Goal: Transaction & Acquisition: Book appointment/travel/reservation

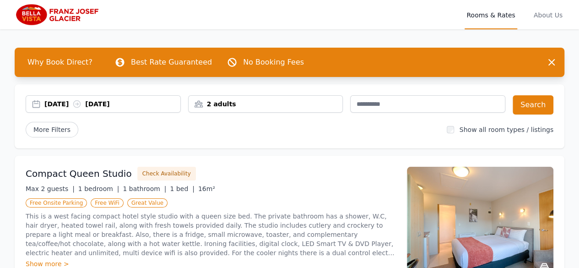
click at [115, 106] on div "[DATE] [DATE]" at bounding box center [112, 103] width 136 height 9
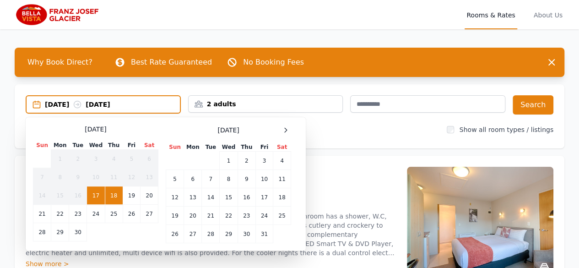
click at [290, 125] on span at bounding box center [285, 129] width 11 height 11
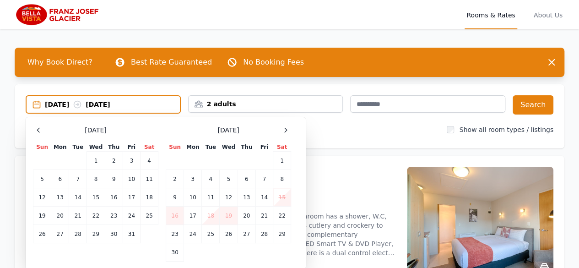
click at [290, 125] on span at bounding box center [285, 129] width 11 height 11
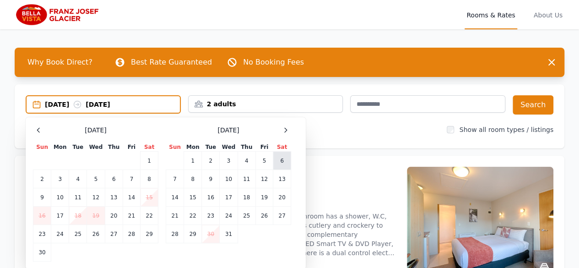
click at [278, 159] on td "6" at bounding box center [282, 160] width 18 height 18
click at [192, 177] on td "8" at bounding box center [193, 179] width 18 height 18
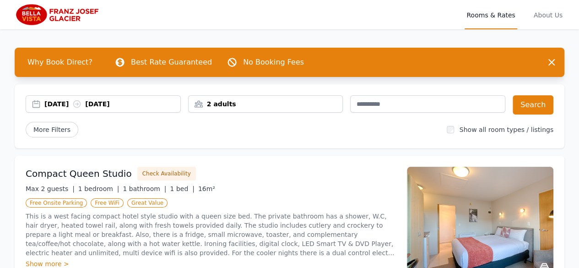
click at [322, 103] on div "2 adults" at bounding box center [266, 103] width 154 height 9
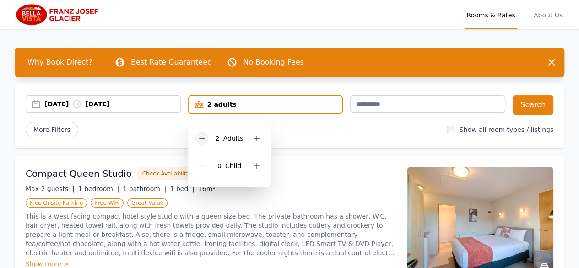
click at [204, 136] on icon at bounding box center [201, 138] width 7 height 7
click at [530, 100] on button "Search" at bounding box center [533, 104] width 41 height 19
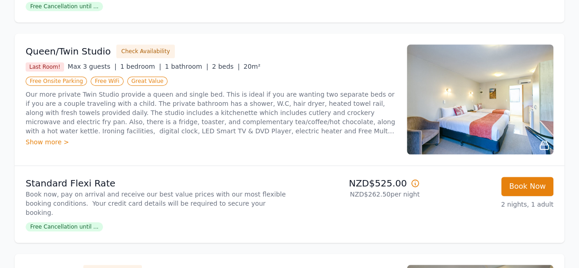
scroll to position [341, 0]
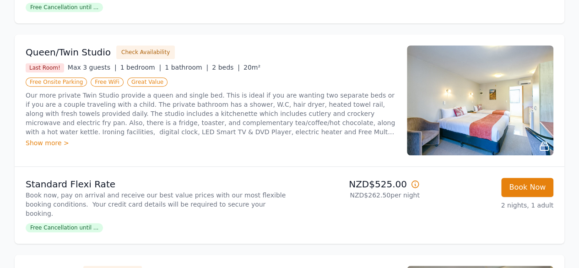
click at [530, 114] on img at bounding box center [480, 100] width 146 height 110
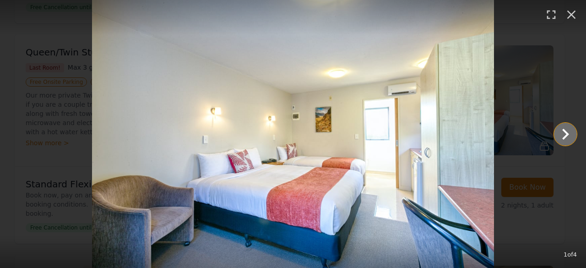
click at [562, 136] on icon "Show slide 2 of 4" at bounding box center [565, 134] width 22 height 22
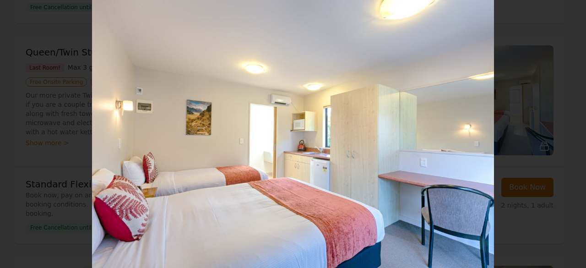
click at [15, 141] on icon "Show slide 1 of 4" at bounding box center [21, 134] width 22 height 22
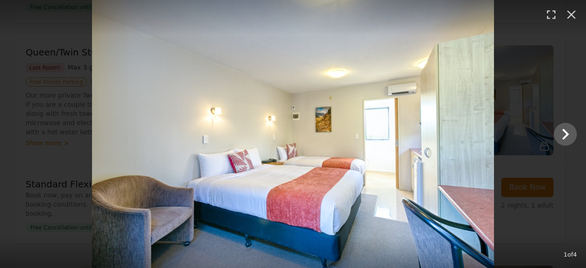
click at [13, 138] on div at bounding box center [293, 134] width 586 height 268
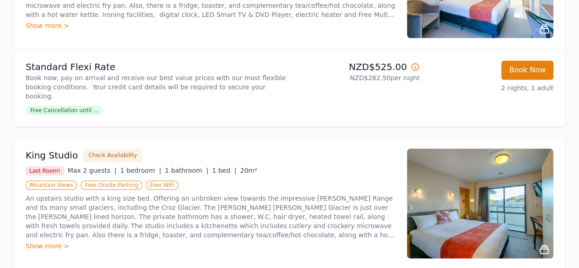
scroll to position [465, 0]
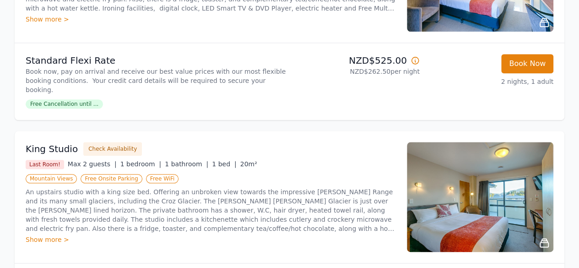
click at [505, 193] on img at bounding box center [480, 197] width 146 height 110
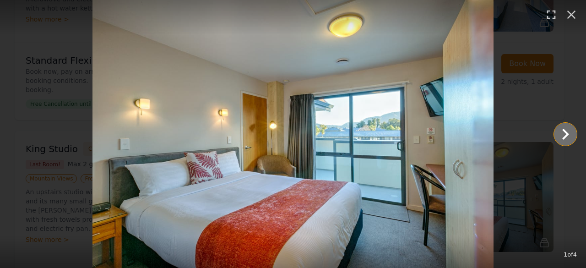
click at [560, 141] on icon "Show slide 2 of 4" at bounding box center [565, 134] width 22 height 22
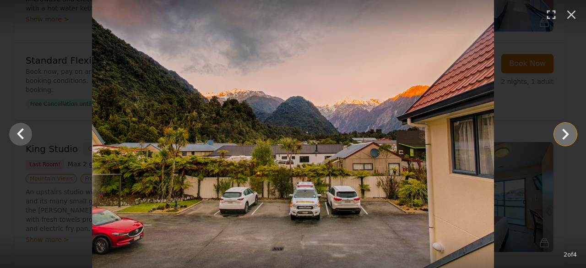
click at [563, 143] on icon "Show slide 3 of 4" at bounding box center [565, 134] width 22 height 22
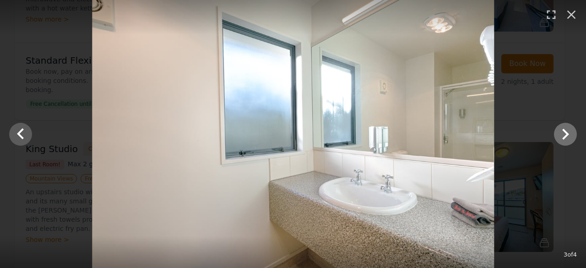
click at [567, 142] on icon "Show slide 4 of 4" at bounding box center [565, 134] width 22 height 22
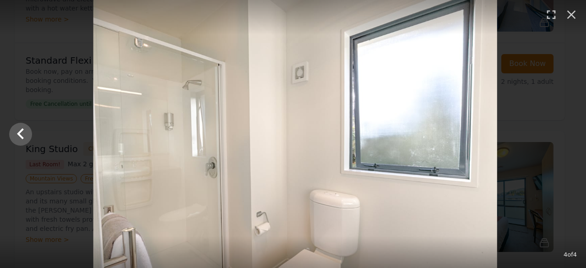
click at [568, 143] on div at bounding box center [295, 134] width 586 height 268
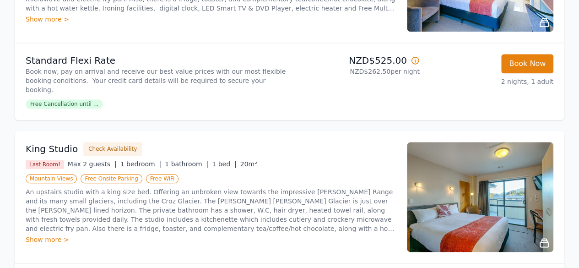
click at [525, 190] on img at bounding box center [480, 197] width 146 height 110
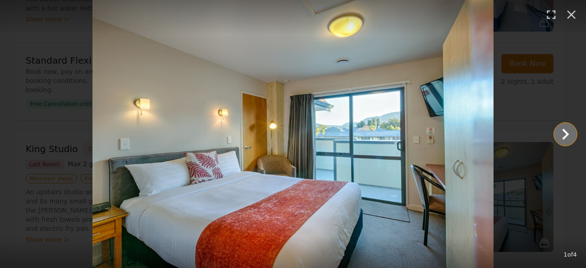
click at [566, 143] on icon "Show slide 2 of 4" at bounding box center [565, 134] width 22 height 22
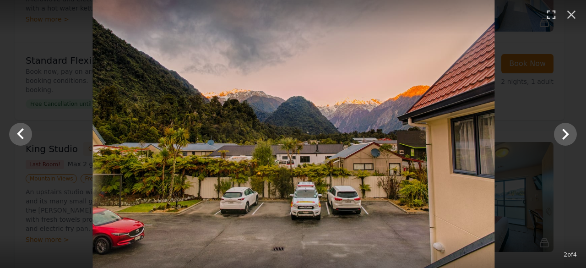
click at [567, 147] on div at bounding box center [293, 134] width 586 height 268
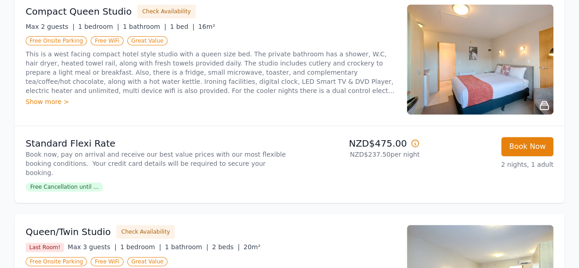
scroll to position [160, 0]
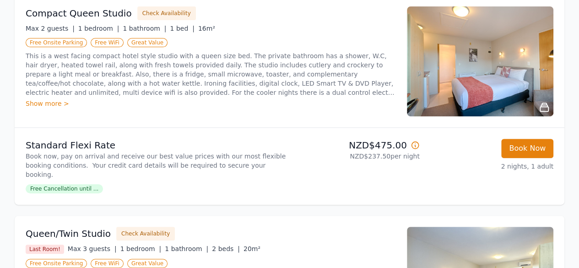
click at [527, 81] on img at bounding box center [480, 61] width 146 height 110
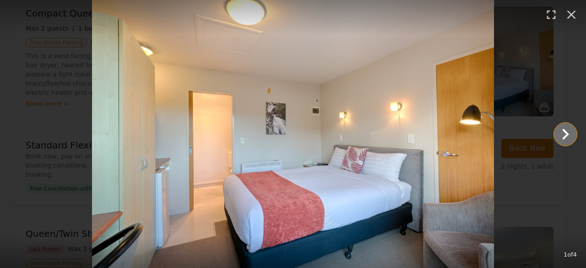
click at [565, 136] on icon "Show slide 2 of 4" at bounding box center [565, 134] width 7 height 11
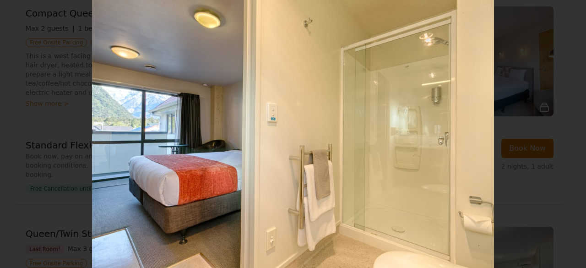
click at [565, 138] on icon "Show slide 3 of 4" at bounding box center [565, 134] width 22 height 22
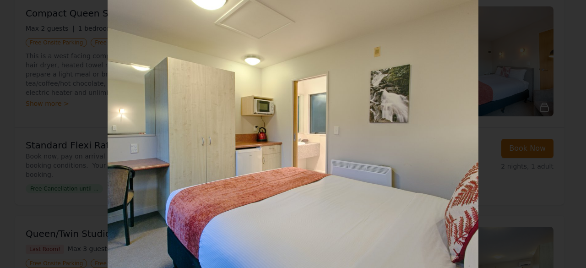
click at [578, 155] on div at bounding box center [293, 134] width 586 height 268
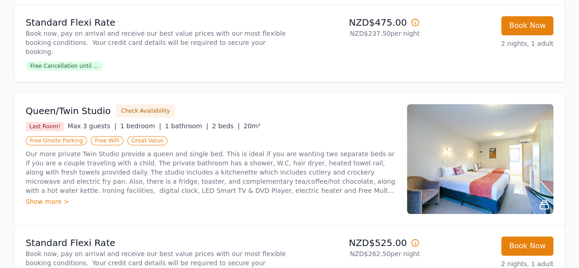
scroll to position [291, 0]
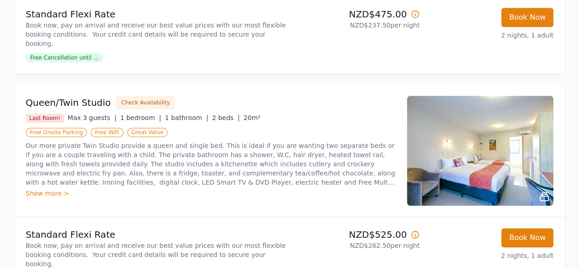
click at [524, 160] on img at bounding box center [480, 151] width 146 height 110
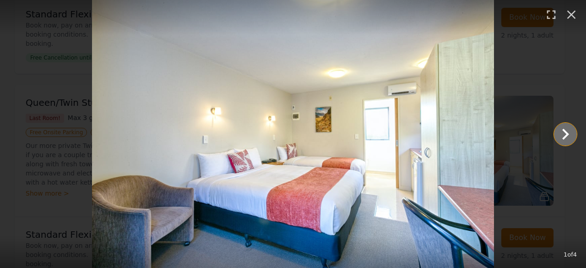
click at [569, 143] on icon "Show slide 2 of 4" at bounding box center [565, 134] width 22 height 22
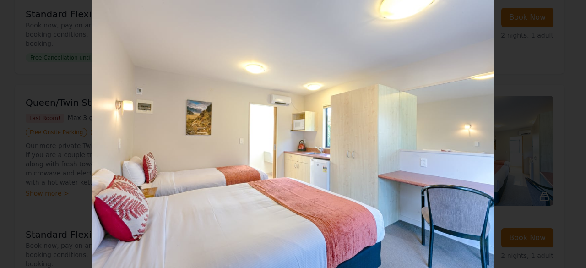
click at [560, 147] on div at bounding box center [293, 134] width 586 height 268
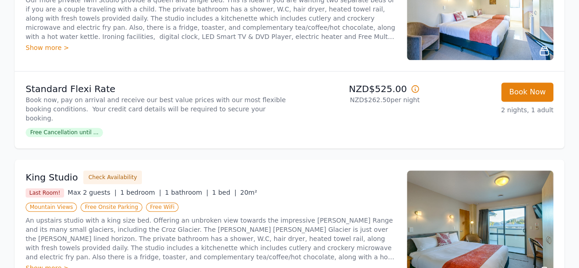
scroll to position [437, 0]
click at [526, 215] on img at bounding box center [480, 225] width 146 height 110
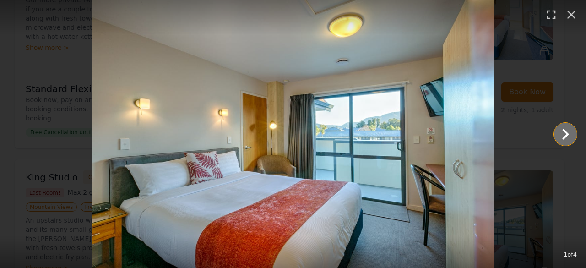
click at [571, 144] on icon "Show slide 2 of 4" at bounding box center [565, 134] width 22 height 22
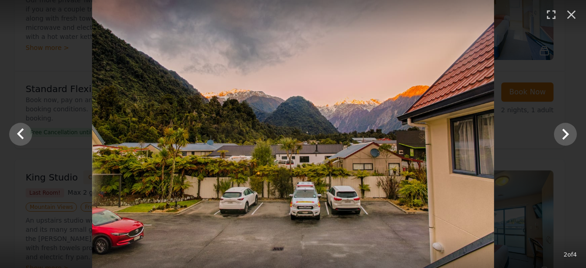
click at [574, 145] on div at bounding box center [293, 134] width 586 height 268
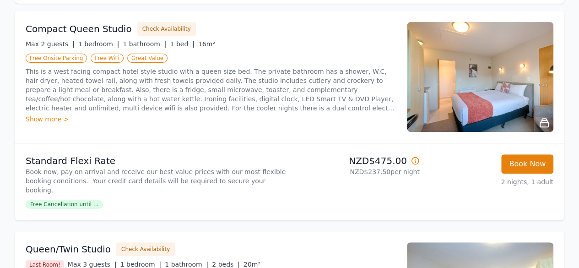
scroll to position [135, 0]
